Goal: Information Seeking & Learning: Learn about a topic

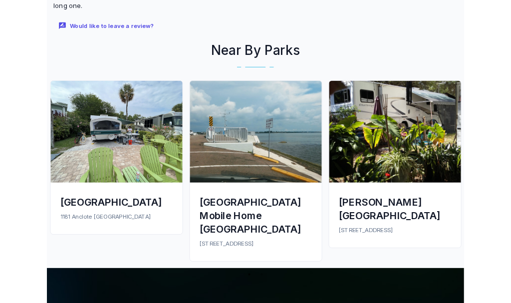
scroll to position [758, 0]
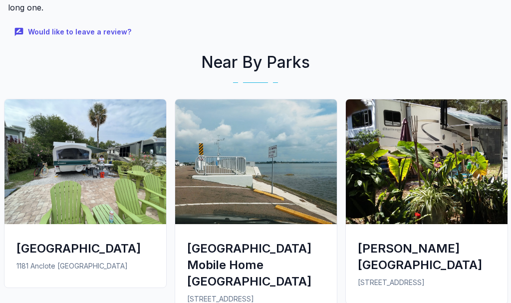
click at [43, 240] on div "[GEOGRAPHIC_DATA]" at bounding box center [85, 248] width 138 height 16
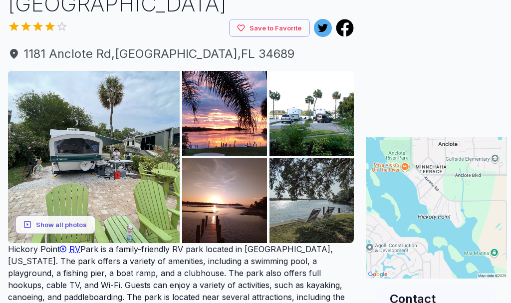
scroll to position [84, 0]
click at [310, 116] on img at bounding box center [311, 113] width 85 height 85
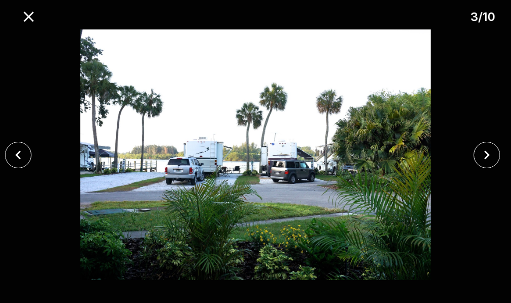
click at [482, 152] on icon "close" at bounding box center [486, 154] width 17 height 17
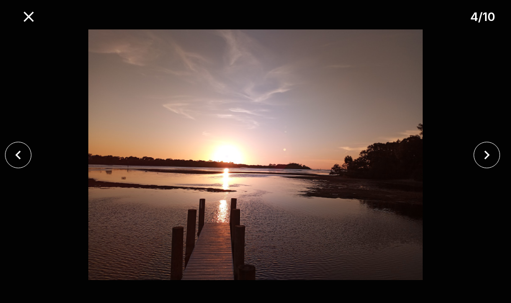
click at [487, 154] on icon "close" at bounding box center [486, 154] width 5 height 9
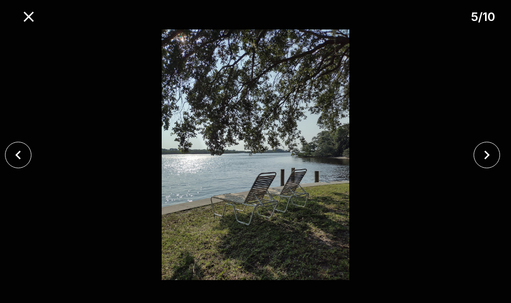
click at [29, 14] on icon "close" at bounding box center [28, 16] width 17 height 17
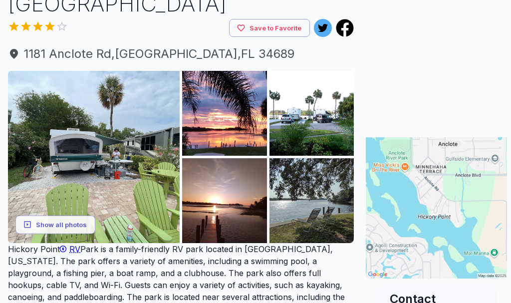
click at [315, 200] on img at bounding box center [311, 200] width 85 height 85
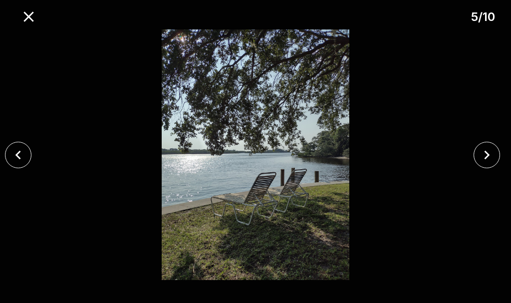
click at [485, 154] on icon "close" at bounding box center [486, 154] width 17 height 17
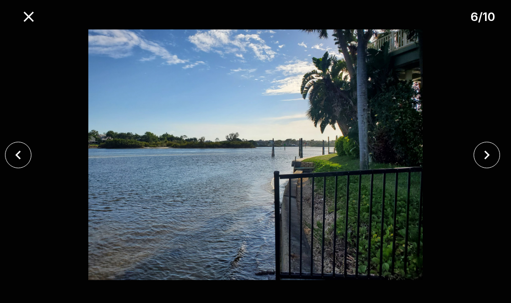
click at [486, 155] on icon "close" at bounding box center [486, 154] width 17 height 17
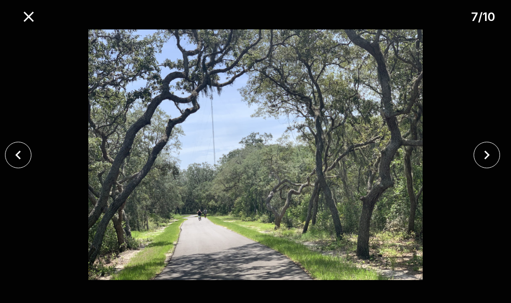
click at [487, 158] on icon "close" at bounding box center [486, 154] width 17 height 17
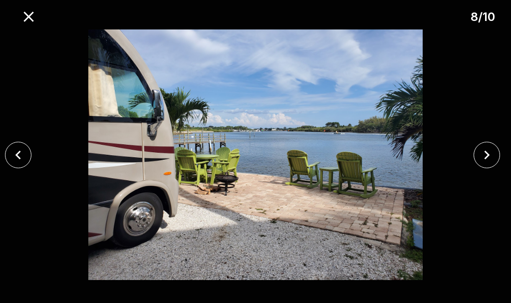
click at [493, 156] on icon "close" at bounding box center [486, 154] width 17 height 17
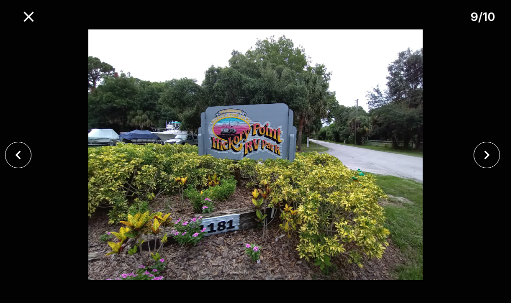
click at [489, 149] on icon "close" at bounding box center [486, 154] width 17 height 17
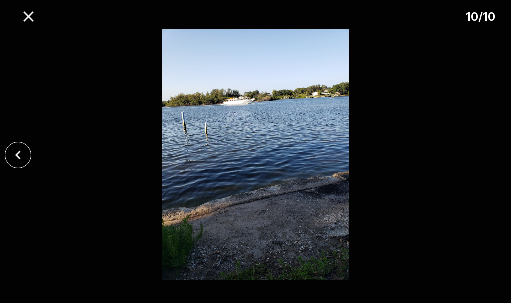
click at [26, 22] on icon "close" at bounding box center [28, 16] width 17 height 17
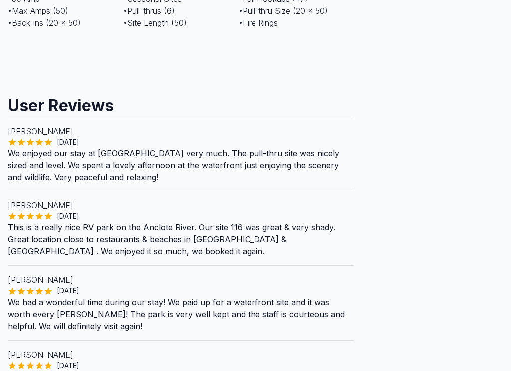
scroll to position [914, 0]
